Goal: Task Accomplishment & Management: Manage account settings

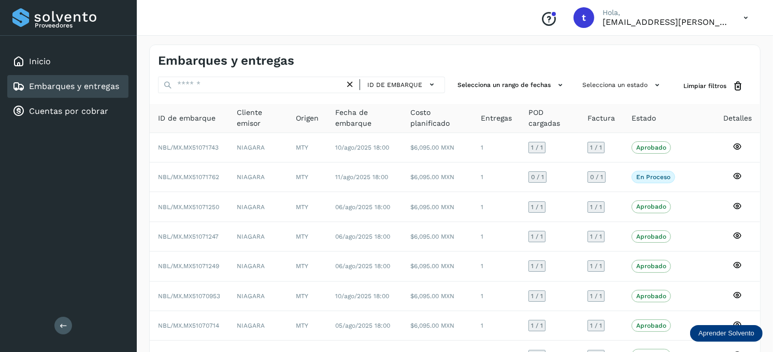
click at [79, 85] on link "Embarques y entregas" at bounding box center [74, 86] width 90 height 10
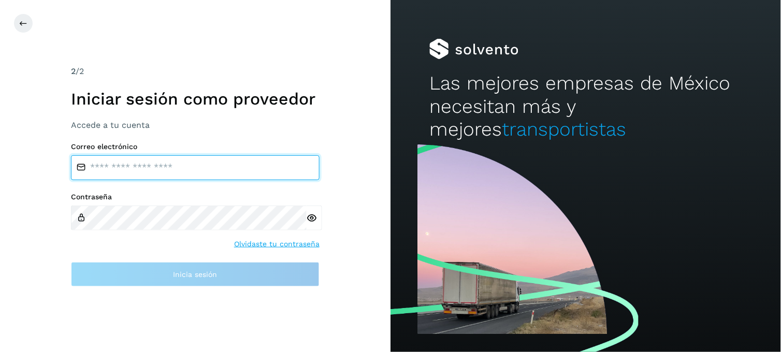
type input "**********"
click at [146, 160] on input "**********" at bounding box center [195, 167] width 249 height 25
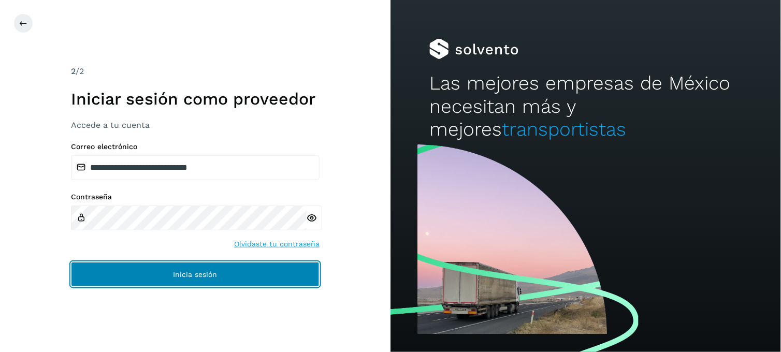
click at [136, 272] on button "Inicia sesión" at bounding box center [195, 274] width 249 height 25
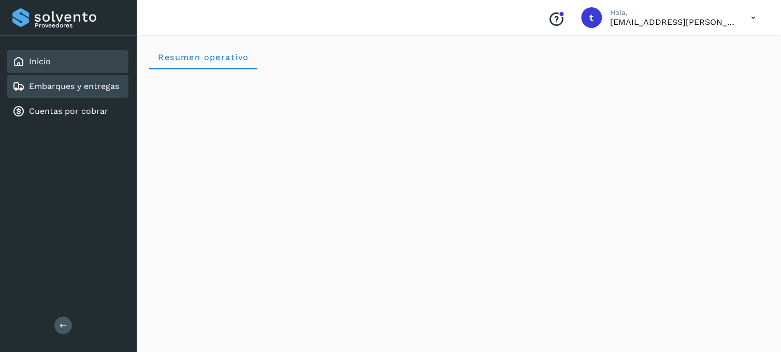
click at [58, 81] on link "Embarques y entregas" at bounding box center [74, 86] width 90 height 10
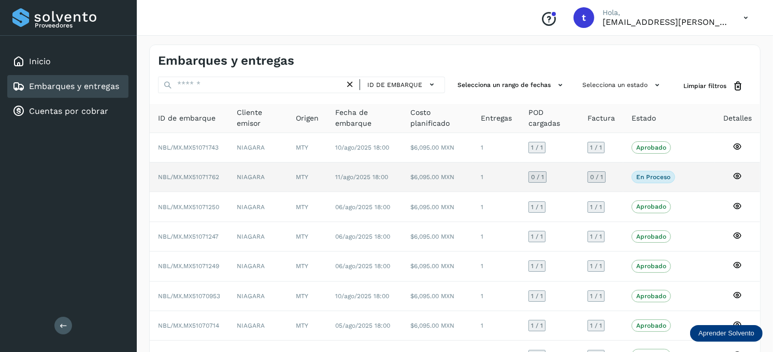
click at [738, 174] on icon at bounding box center [737, 175] width 9 height 9
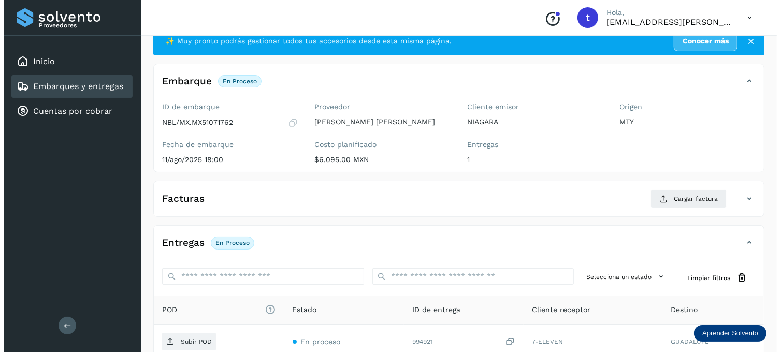
scroll to position [58, 0]
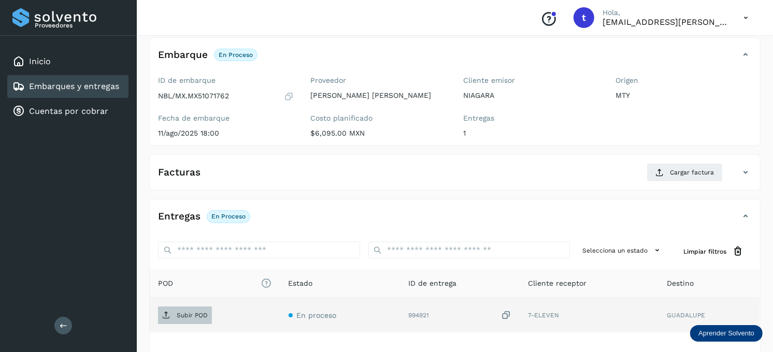
click at [177, 318] on p "Subir POD" at bounding box center [192, 315] width 31 height 7
click at [180, 313] on p "Subir POD" at bounding box center [192, 315] width 31 height 7
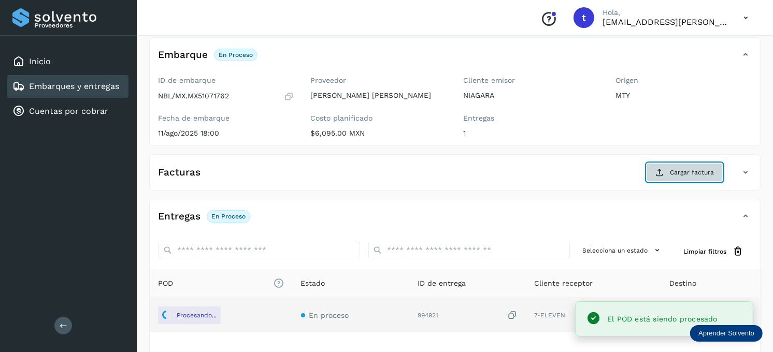
click at [680, 175] on span "Cargar factura" at bounding box center [692, 172] width 44 height 9
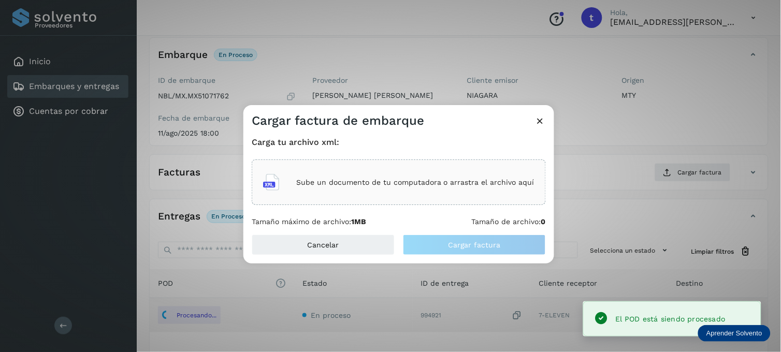
click at [434, 171] on div "Sube un documento de tu computadora o arrastra el archivo aquí" at bounding box center [398, 182] width 271 height 28
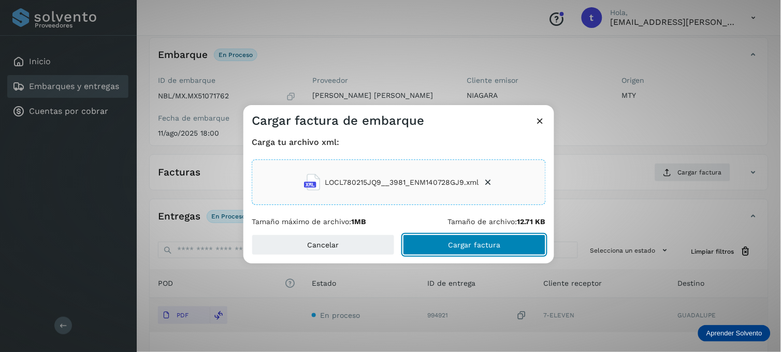
click at [465, 245] on span "Cargar factura" at bounding box center [475, 244] width 52 height 7
